Goal: Information Seeking & Learning: Learn about a topic

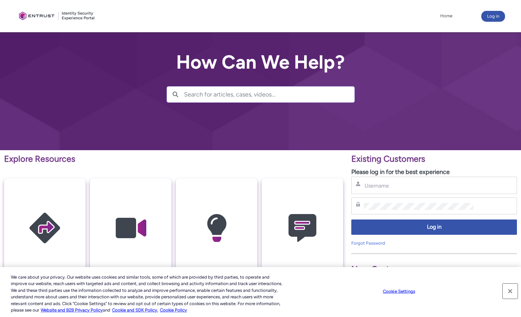
click at [512, 291] on button "Close" at bounding box center [510, 291] width 15 height 15
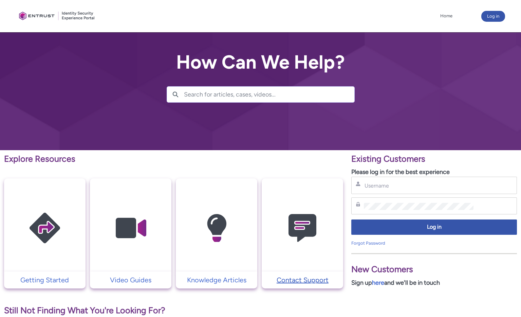
click at [288, 284] on p "Contact Support" at bounding box center [302, 280] width 75 height 10
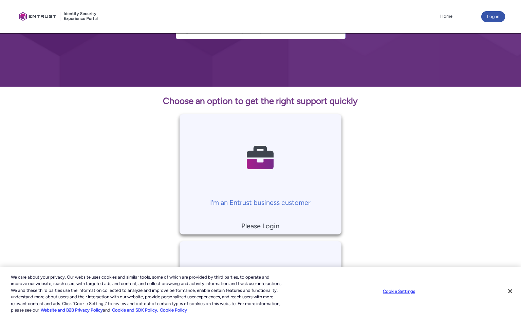
scroll to position [68, 0]
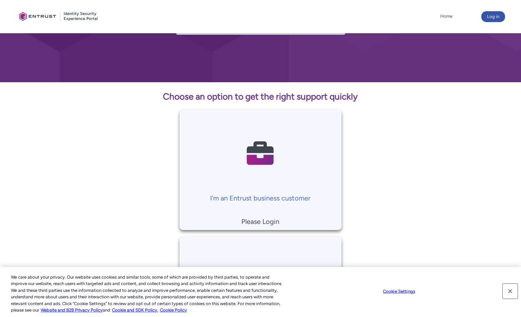
click at [510, 290] on button "Close" at bounding box center [510, 291] width 15 height 15
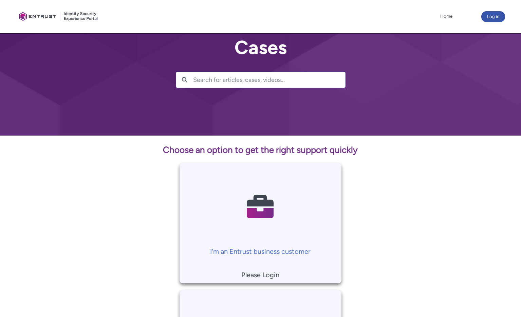
scroll to position [0, 0]
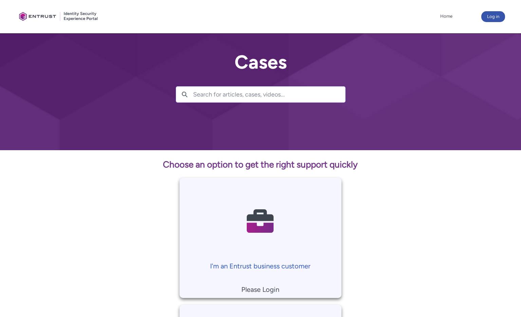
click at [289, 265] on p "I'm an Entrust business customer" at bounding box center [260, 266] width 155 height 10
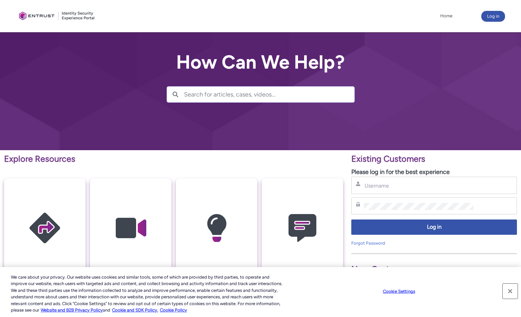
click at [508, 290] on button "Close" at bounding box center [510, 291] width 15 height 15
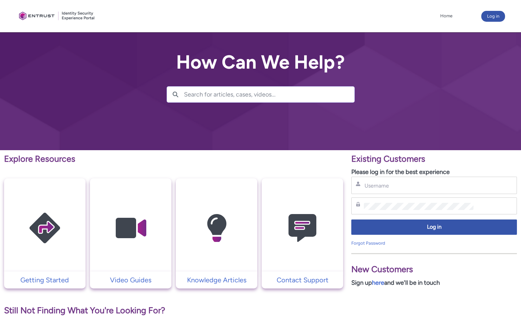
click at [363, 294] on div "Existing Customers Please log in for the best experience Username Password Log …" at bounding box center [434, 300] width 174 height 301
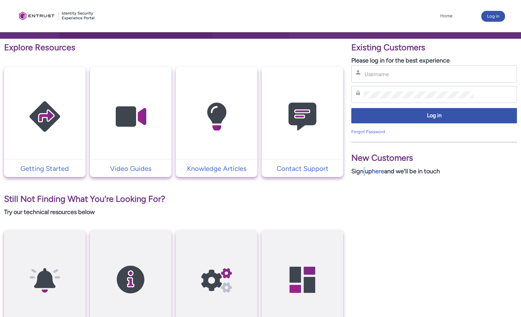
scroll to position [100, 0]
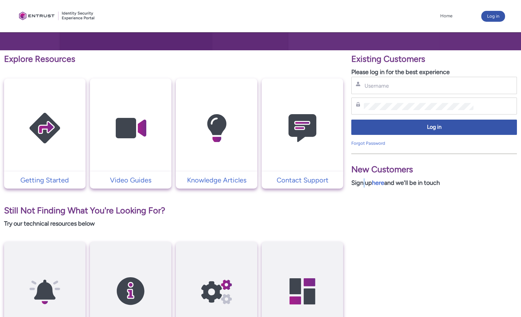
click at [393, 91] on div "Username" at bounding box center [435, 85] width 166 height 17
click at [387, 87] on input "Username" at bounding box center [419, 85] width 110 height 7
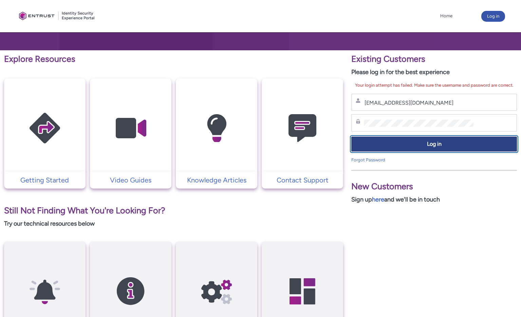
click at [428, 142] on span "Log in" at bounding box center [434, 144] width 157 height 8
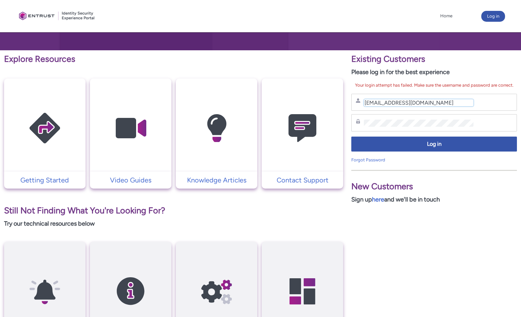
click at [407, 103] on input "[EMAIL_ADDRESS][DOMAIN_NAME]" at bounding box center [419, 102] width 110 height 7
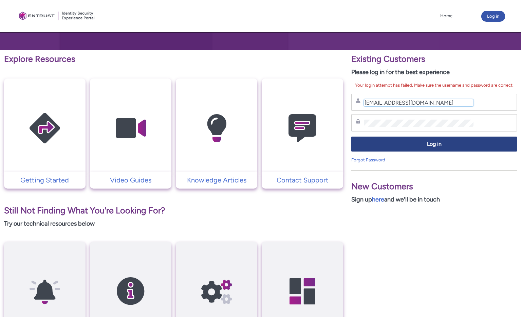
type input "[EMAIL_ADDRESS][DOMAIN_NAME]"
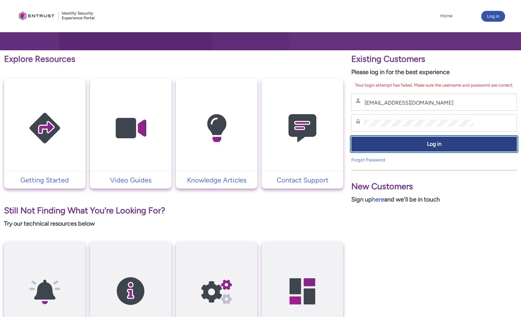
click at [424, 147] on span "Log in" at bounding box center [434, 144] width 157 height 8
click at [425, 144] on span "Log in" at bounding box center [434, 144] width 157 height 8
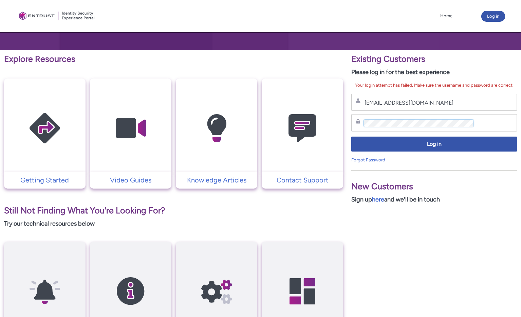
click at [362, 121] on div "Password" at bounding box center [434, 123] width 157 height 8
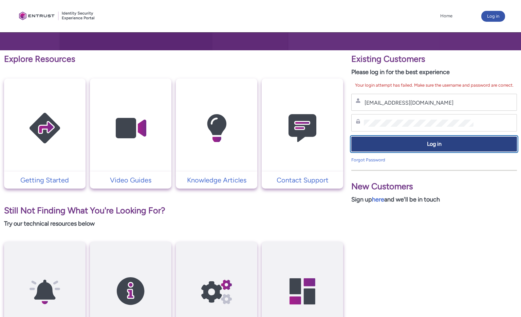
click at [430, 146] on span "Log in" at bounding box center [434, 144] width 157 height 8
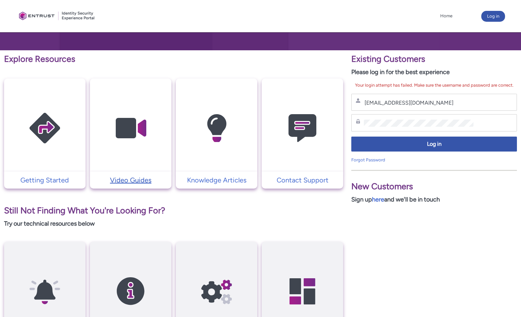
click at [144, 180] on p "Video Guides" at bounding box center [130, 180] width 75 height 10
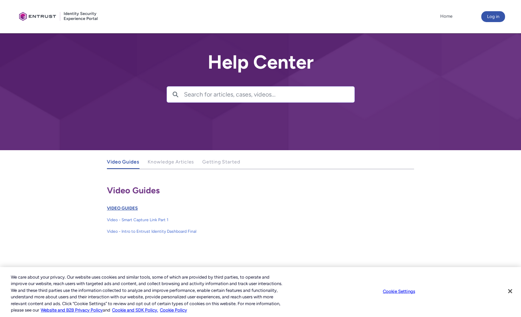
click at [133, 209] on link "VIDEO GUIDES" at bounding box center [122, 207] width 31 height 5
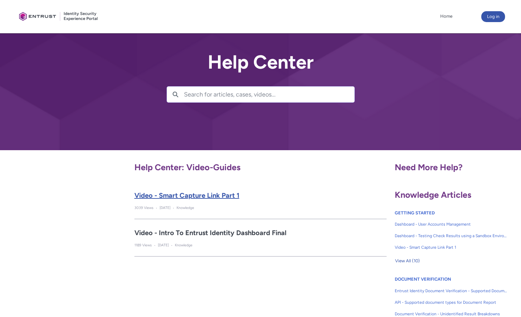
click at [155, 195] on h2 "Video - Smart Capture Link Part 1" at bounding box center [260, 195] width 253 height 10
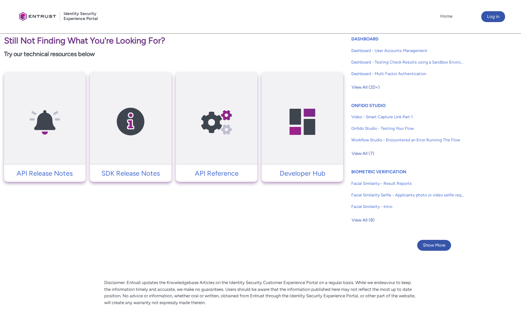
scroll to position [374, 0]
click at [365, 154] on span "View All (7)" at bounding box center [363, 153] width 23 height 10
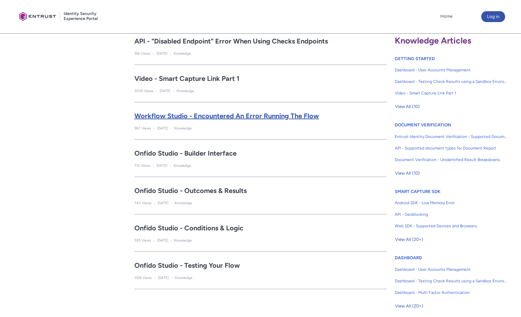
scroll to position [170, 0]
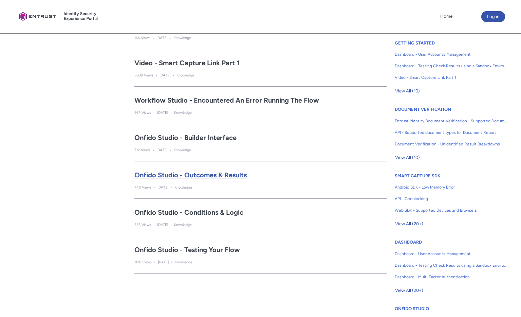
click at [220, 175] on h2 "Onfido Studio - Outcomes & Results" at bounding box center [260, 175] width 253 height 10
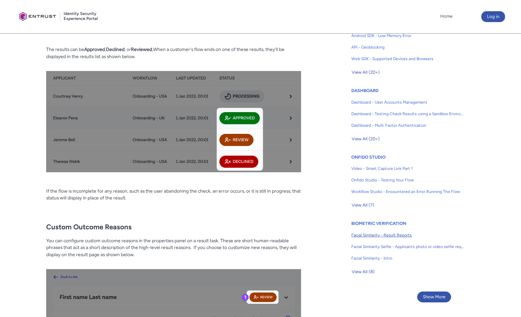
scroll to position [306, 0]
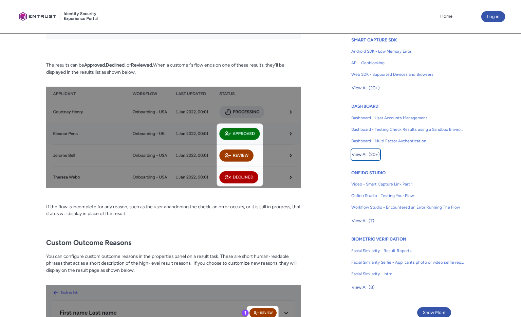
click at [362, 154] on span "View All (20+)" at bounding box center [366, 154] width 28 height 10
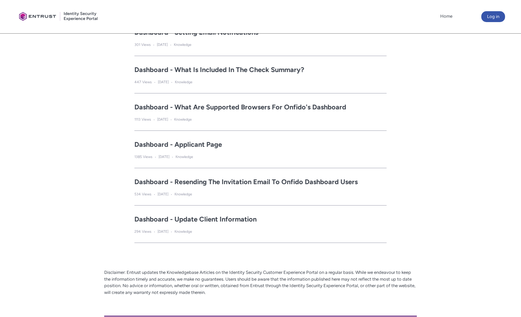
scroll to position [1155, 0]
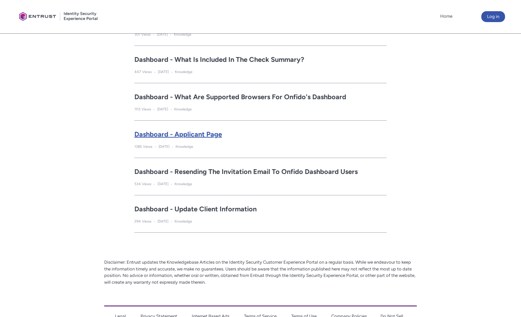
click at [188, 136] on h2 "Dashboard - Applicant Page" at bounding box center [260, 134] width 253 height 10
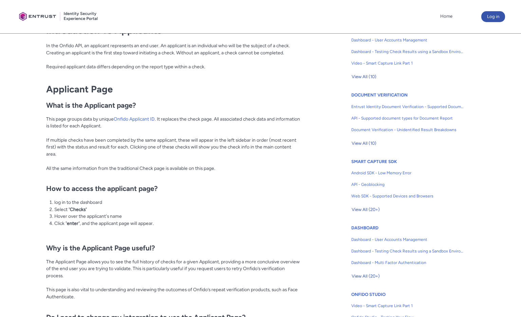
scroll to position [170, 0]
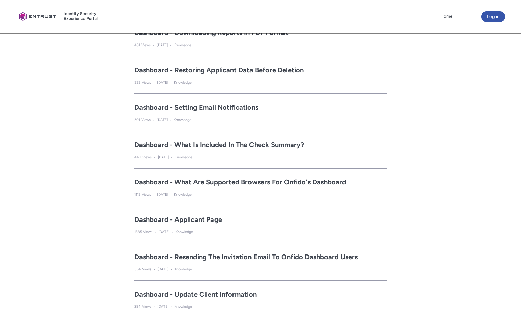
scroll to position [1087, 0]
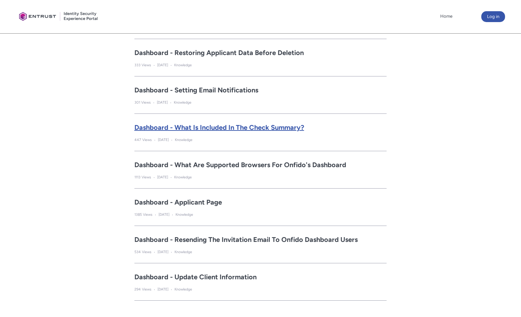
click at [215, 129] on h2 "Dashboard - What is included in the Check Summary?" at bounding box center [260, 127] width 253 height 10
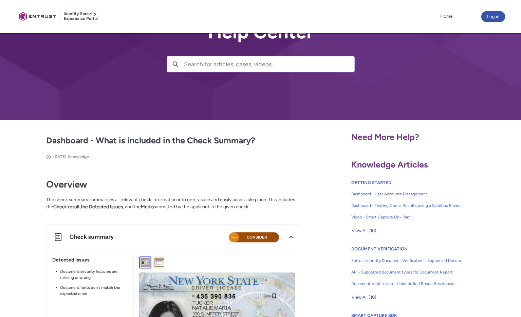
scroll to position [52, 0]
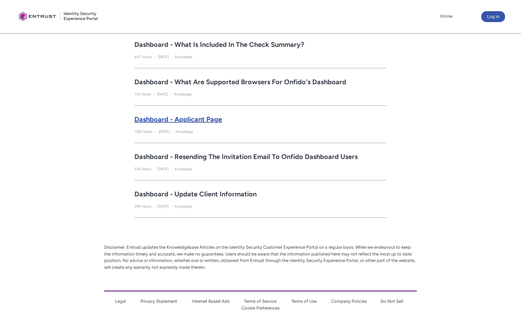
scroll to position [1189, 0]
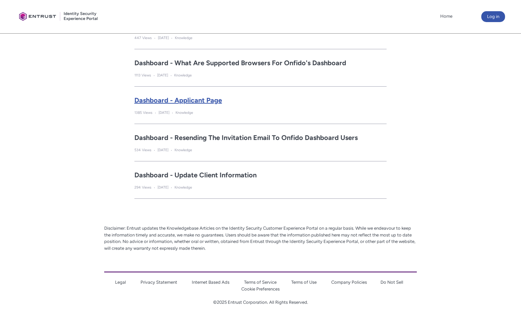
click at [185, 99] on h2 "Dashboard - Applicant Page" at bounding box center [260, 100] width 253 height 10
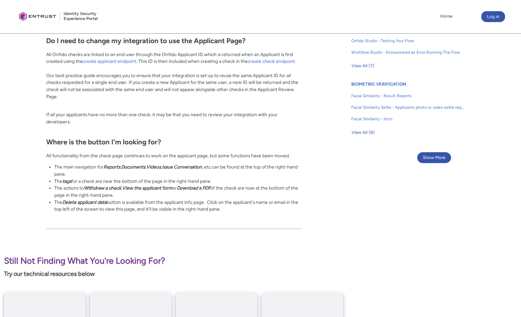
scroll to position [509, 0]
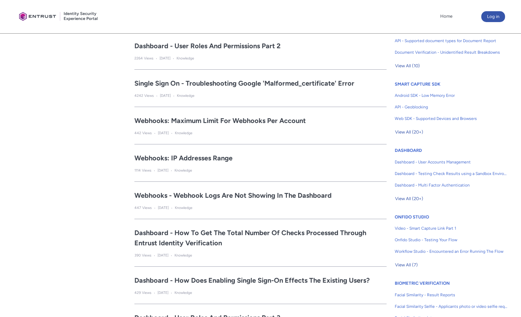
scroll to position [238, 0]
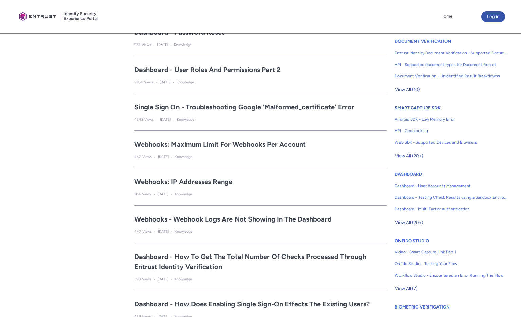
click at [414, 106] on link "SMART CAPTURE SDK" at bounding box center [418, 107] width 46 height 5
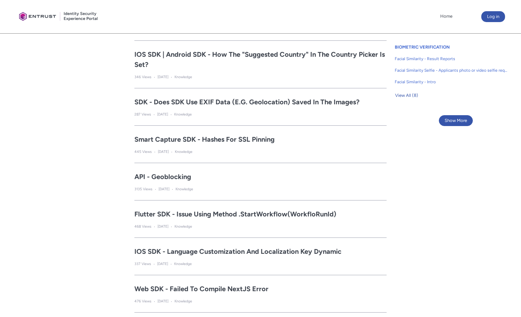
scroll to position [509, 0]
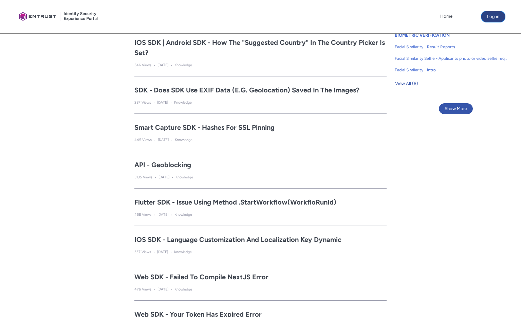
click at [498, 17] on button "Log in" at bounding box center [494, 16] width 24 height 11
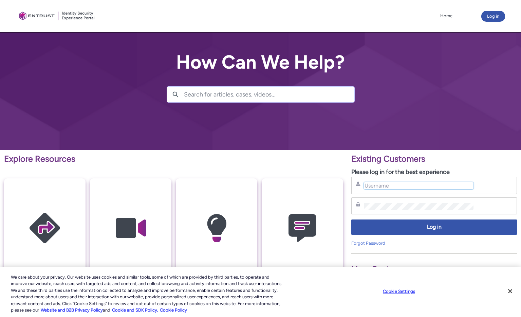
click at [381, 186] on input "Username" at bounding box center [419, 185] width 110 height 7
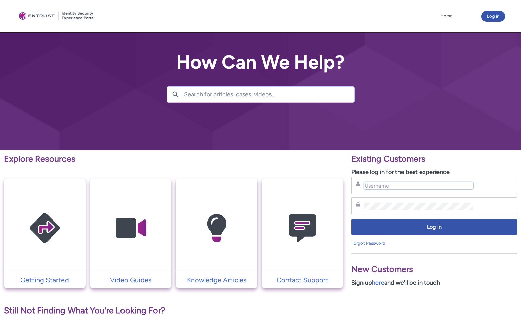
click at [383, 187] on input "Username" at bounding box center [419, 185] width 110 height 7
paste input "jmccarley@globalcharitabledao.com"
type input "jmccarley@globalcharitabledao.com"
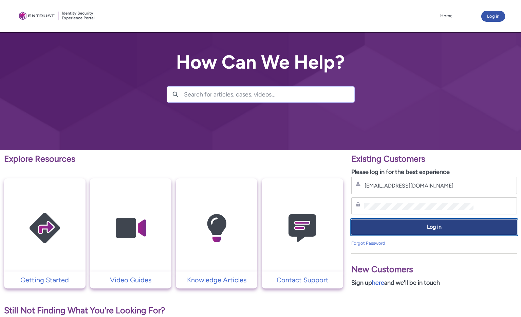
click at [434, 226] on span "Log in" at bounding box center [434, 227] width 157 height 8
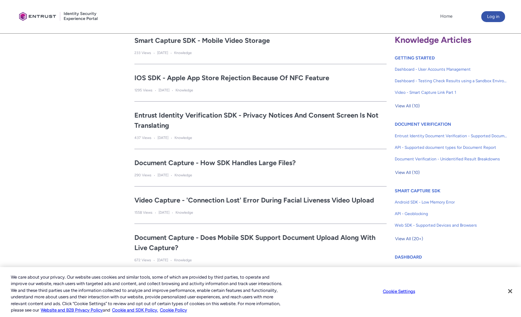
scroll to position [170, 0]
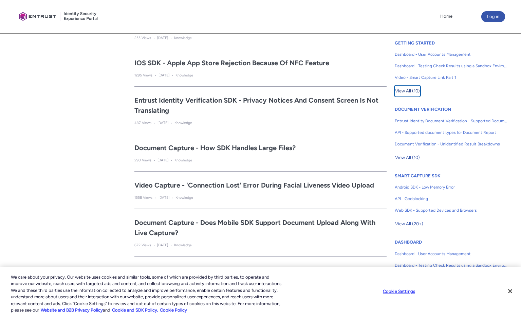
click at [404, 89] on span "View All (10)" at bounding box center [407, 91] width 25 height 10
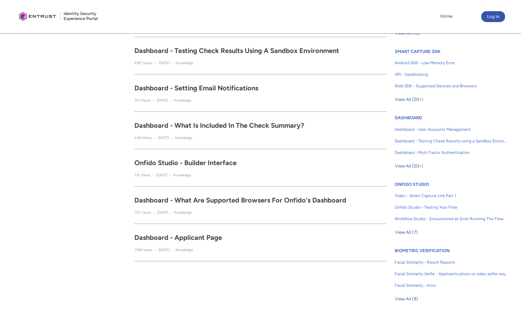
scroll to position [306, 0]
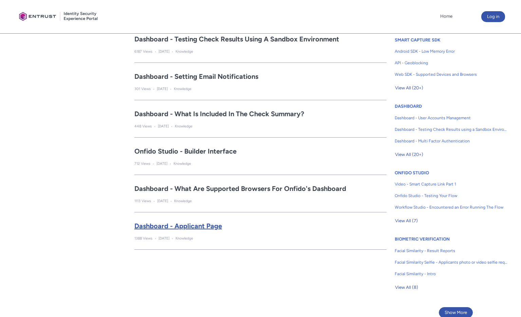
click at [217, 228] on h2 "Dashboard - Applicant Page" at bounding box center [260, 226] width 253 height 10
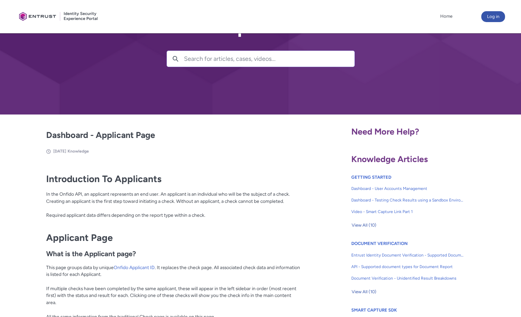
scroll to position [68, 0]
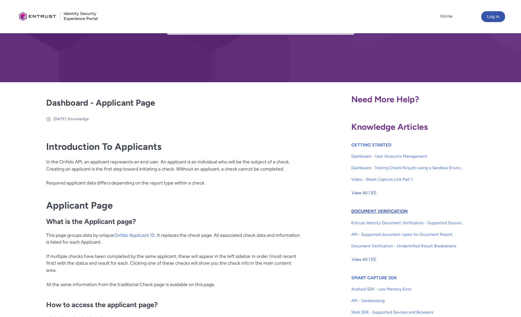
click at [379, 210] on link "DOCUMENT VERIFICATION" at bounding box center [380, 211] width 56 height 5
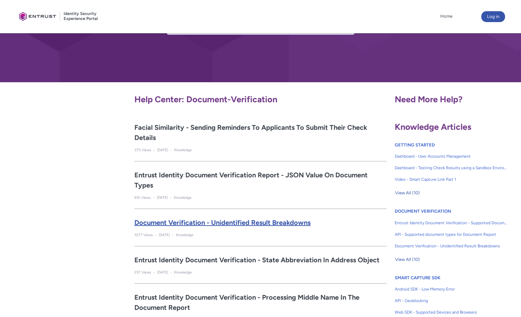
scroll to position [102, 0]
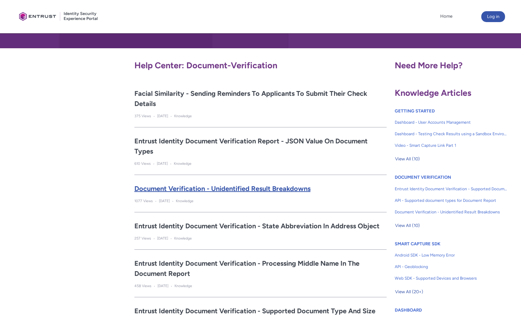
click at [246, 192] on h2 "Document Verification - Unidentified Result Breakdowns" at bounding box center [260, 188] width 253 height 10
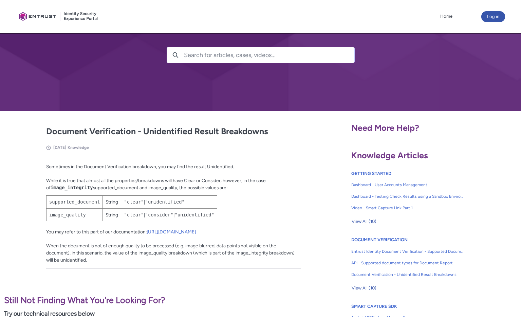
scroll to position [34, 0]
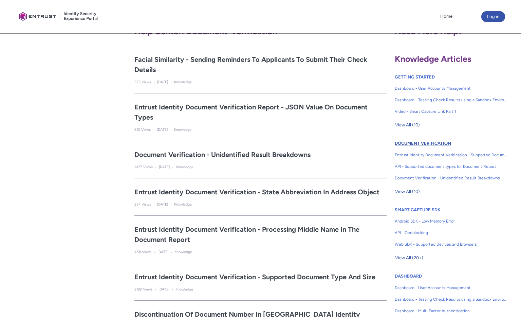
scroll to position [102, 0]
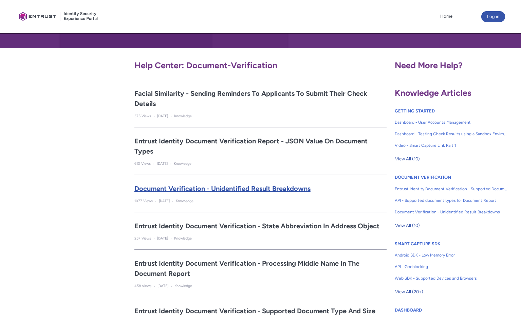
click at [245, 190] on h2 "Document Verification - Unidentified Result Breakdowns" at bounding box center [260, 188] width 253 height 10
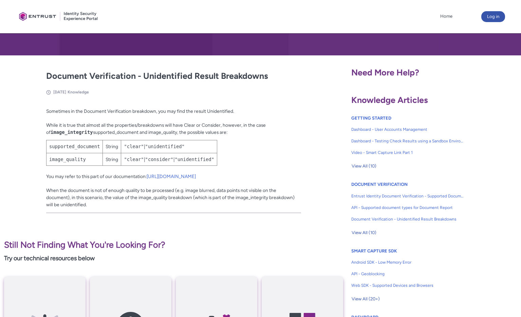
scroll to position [102, 0]
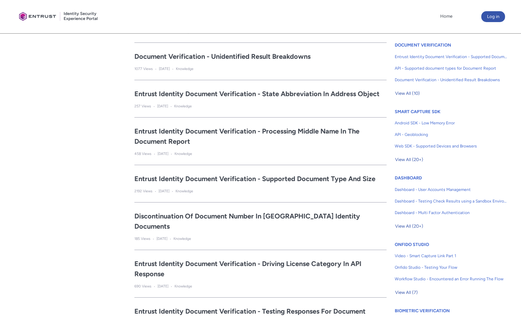
scroll to position [306, 0]
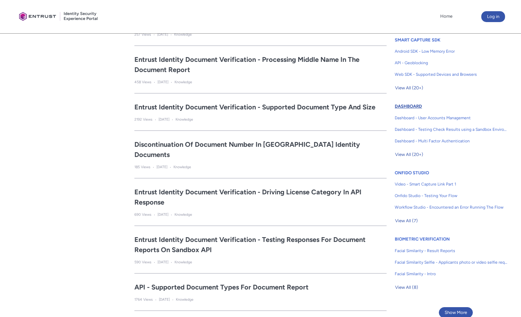
click at [406, 106] on link "DASHBOARD" at bounding box center [408, 106] width 27 height 5
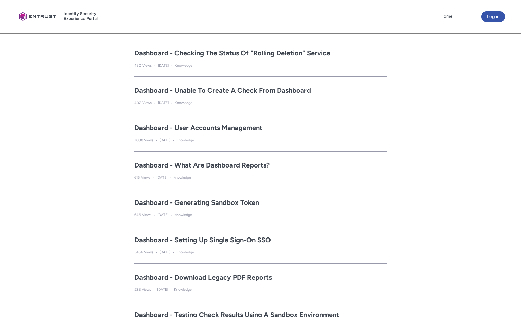
scroll to position [611, 0]
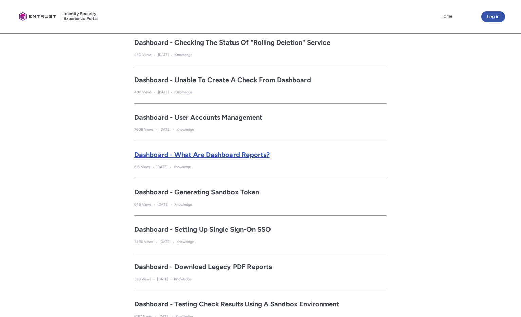
click at [260, 157] on h2 "Dashboard - What are Dashboard Reports?" at bounding box center [260, 154] width 253 height 10
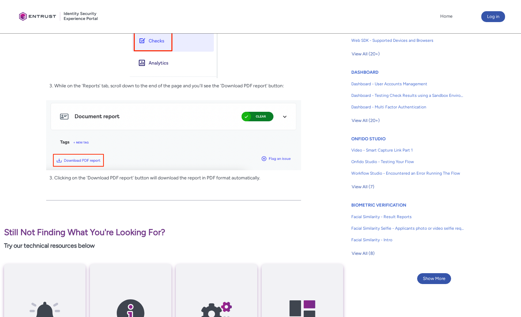
scroll to position [408, 0]
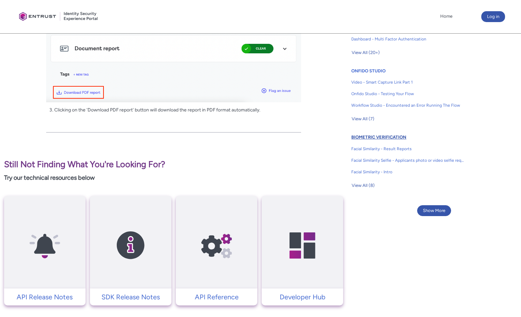
click at [361, 138] on link "BIOMETRIC VERIFICATION" at bounding box center [379, 136] width 55 height 5
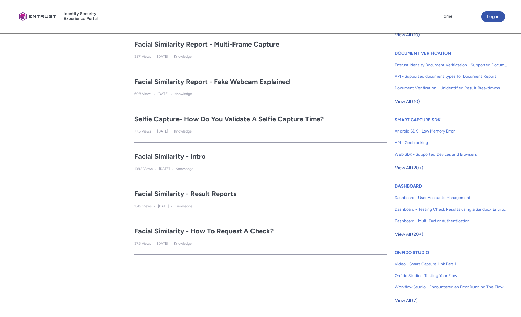
scroll to position [238, 0]
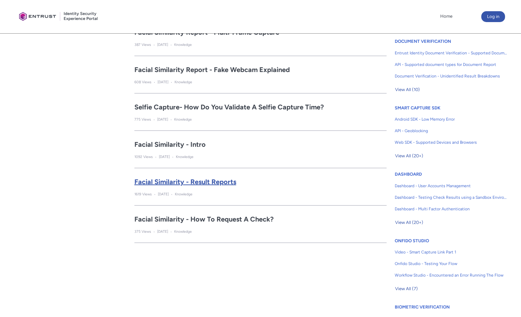
click at [219, 180] on h2 "Facial Similarity - Result Reports" at bounding box center [260, 182] width 253 height 10
